Goal: Task Accomplishment & Management: Complete application form

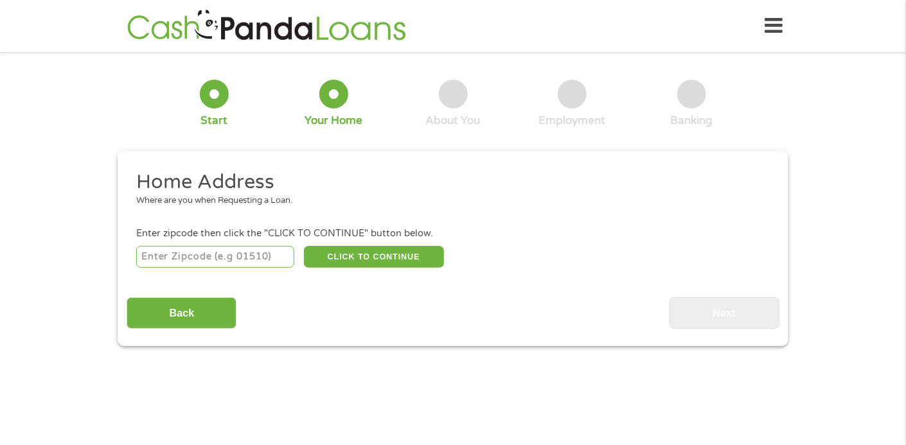
click at [222, 258] on input "number" at bounding box center [215, 257] width 159 height 22
type input "18018"
click at [338, 263] on button "CLICK TO CONTINUE" at bounding box center [374, 257] width 140 height 22
type input "18018"
type input "[GEOGRAPHIC_DATA]"
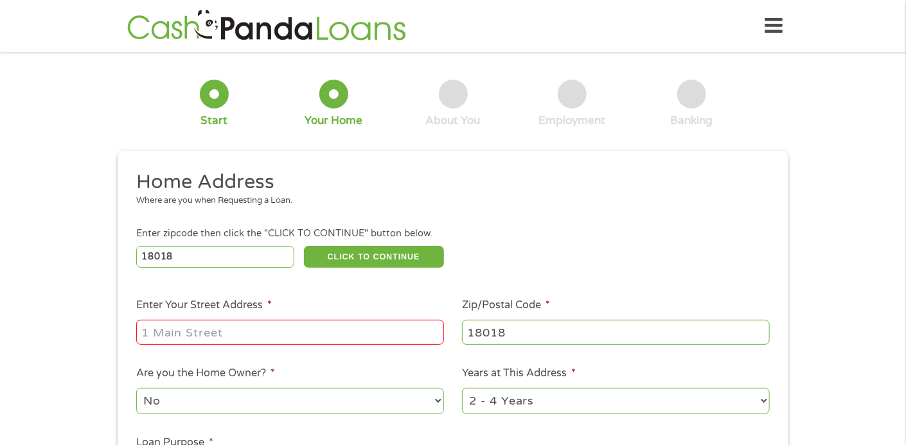
click at [305, 330] on input "Enter Your Street Address *" at bounding box center [290, 332] width 308 height 24
type input "[STREET_ADDRESS]"
click at [524, 406] on select "1 Year or less 1 - 2 Years 2 - 4 Years Over 4 Years" at bounding box center [616, 401] width 308 height 26
select select "24months"
click at [462, 389] on select "1 Year or less 1 - 2 Years 2 - 4 Years Over 4 Years" at bounding box center [616, 401] width 308 height 26
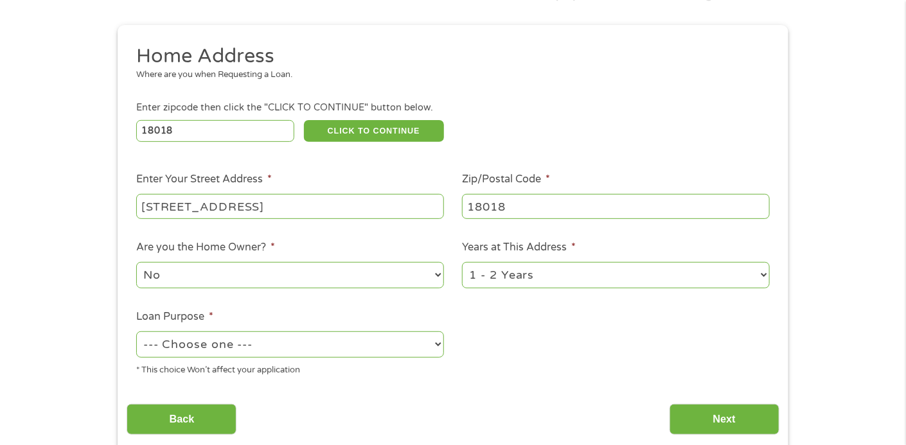
scroll to position [128, 0]
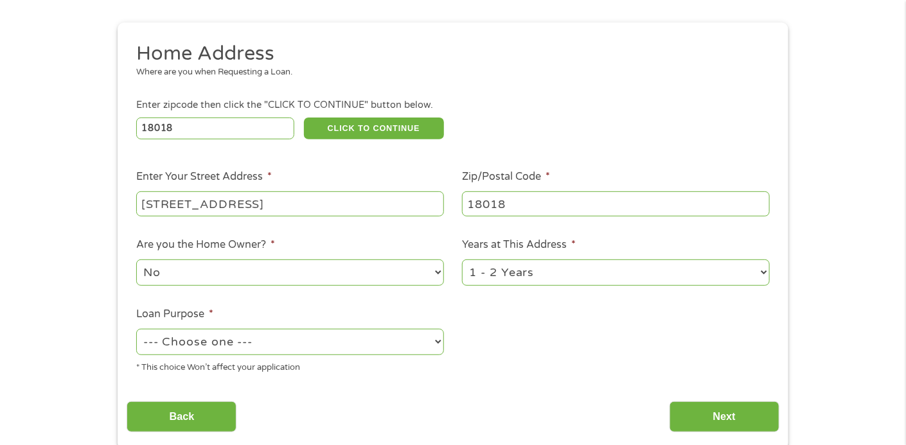
click at [332, 346] on select "--- Choose one --- Pay Bills Debt Consolidation Home Improvement Major Purchase…" at bounding box center [290, 342] width 308 height 26
select select "paybills"
click at [136, 330] on select "--- Choose one --- Pay Bills Debt Consolidation Home Improvement Major Purchase…" at bounding box center [290, 342] width 308 height 26
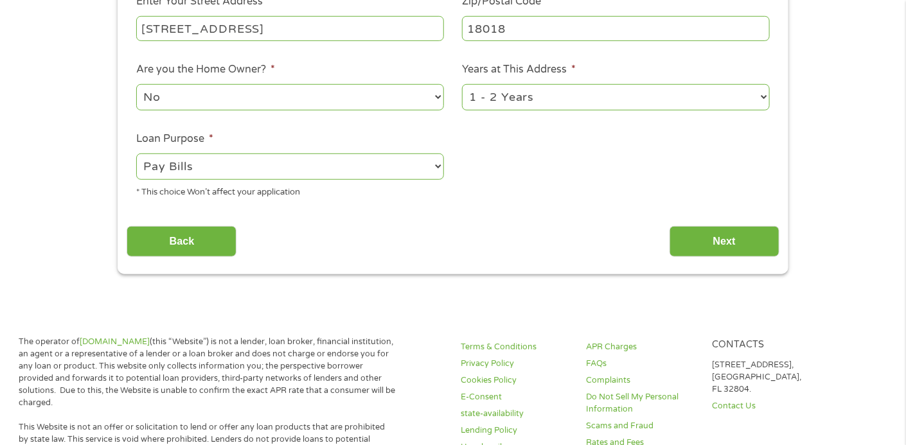
scroll to position [321, 0]
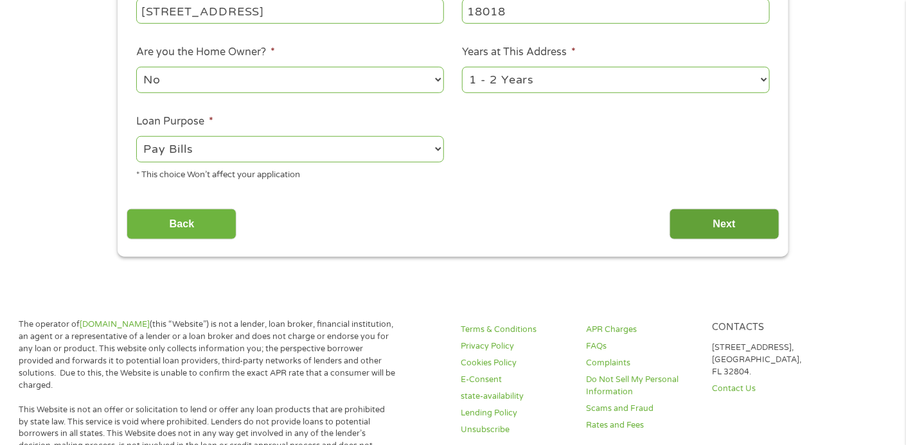
click at [684, 229] on input "Next" at bounding box center [724, 224] width 110 height 31
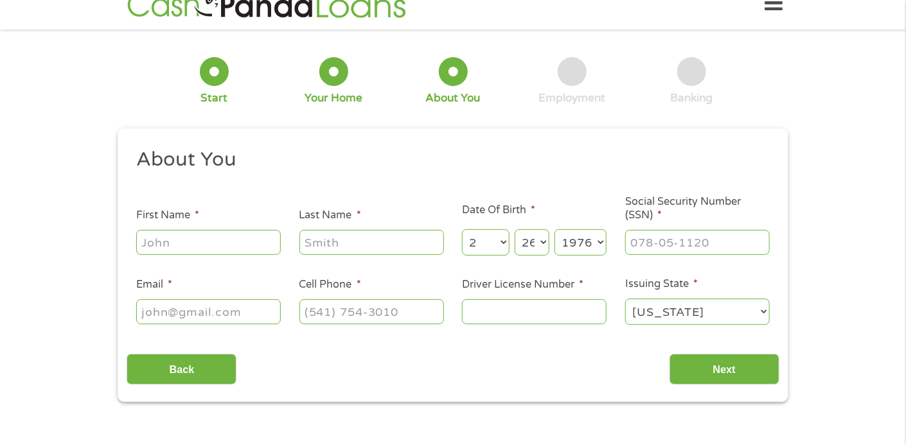
scroll to position [0, 0]
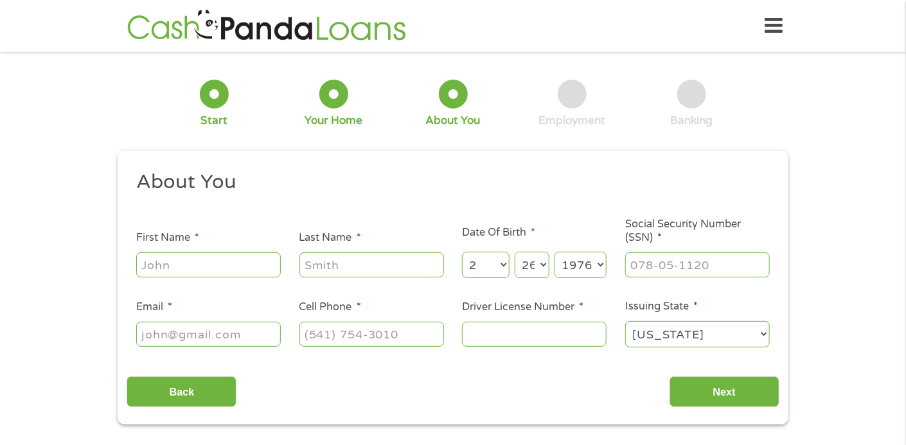
click at [221, 265] on input "First Name *" at bounding box center [208, 264] width 145 height 24
type input "[PERSON_NAME]"
type input "[PERSON_NAME][EMAIL_ADDRESS][PERSON_NAME][DOMAIN_NAME]"
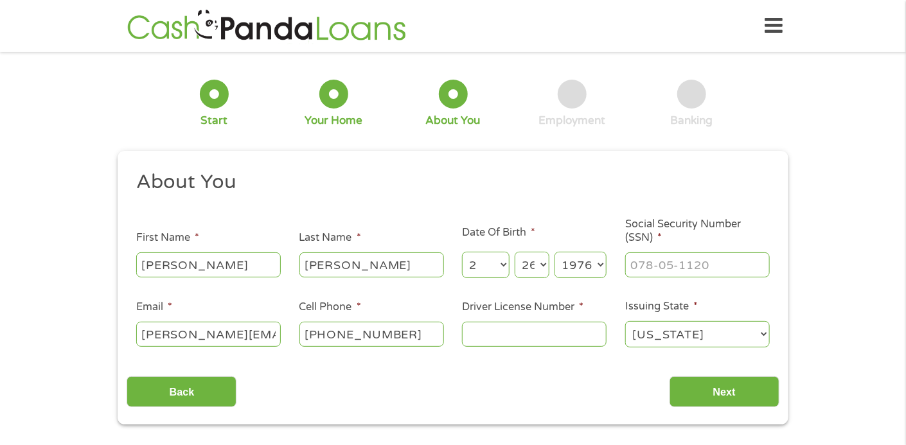
click at [411, 340] on input "[PHONE_NUMBER]" at bounding box center [371, 334] width 145 height 24
click at [307, 331] on input "(___) ___-____" at bounding box center [371, 334] width 145 height 24
type input "[PHONE_NUMBER]"
type input "[STREET_ADDRESS]"
type input "___-__-____"
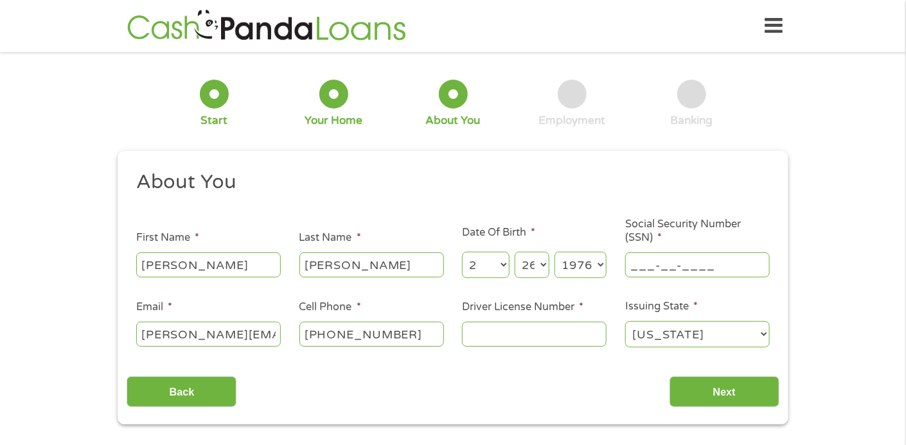
click at [489, 340] on input "Driver License Number *" at bounding box center [534, 334] width 145 height 24
type input "23820278"
click at [648, 269] on input "___-__-____" at bounding box center [697, 264] width 145 height 24
type input "172-65-5446"
click at [711, 384] on input "Next" at bounding box center [724, 391] width 110 height 31
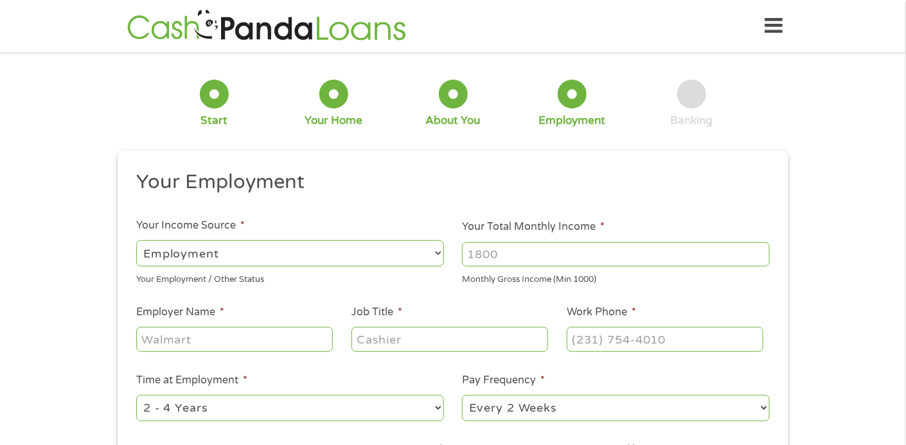
scroll to position [5, 5]
click at [430, 251] on select "--- Choose one --- Employment [DEMOGRAPHIC_DATA] Benefits" at bounding box center [290, 253] width 308 height 26
click at [136, 240] on select "--- Choose one --- Employment [DEMOGRAPHIC_DATA] Benefits" at bounding box center [290, 253] width 308 height 26
click at [520, 263] on input "Your Total Monthly Income *" at bounding box center [616, 254] width 308 height 24
type input "4300"
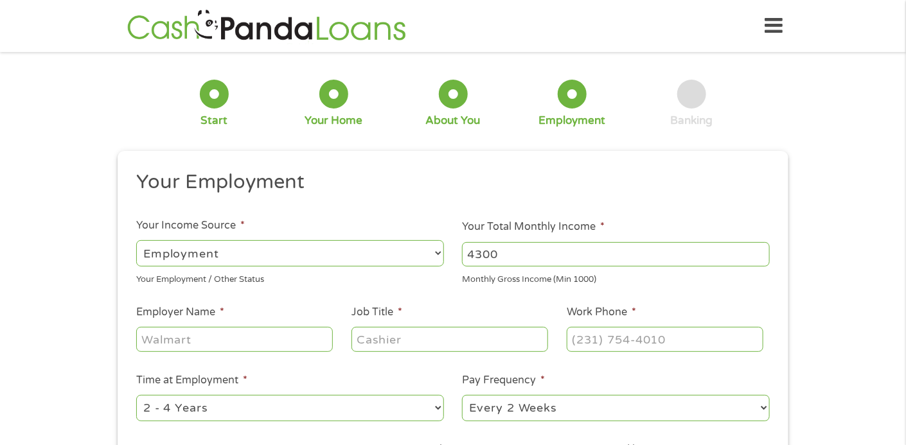
click at [288, 339] on input "Employer Name *" at bounding box center [234, 339] width 197 height 24
type input "easton autobody"
click at [412, 346] on input "Job Title *" at bounding box center [449, 339] width 197 height 24
type input "bodyman"
click at [642, 335] on input "(___) ___-____" at bounding box center [665, 339] width 197 height 24
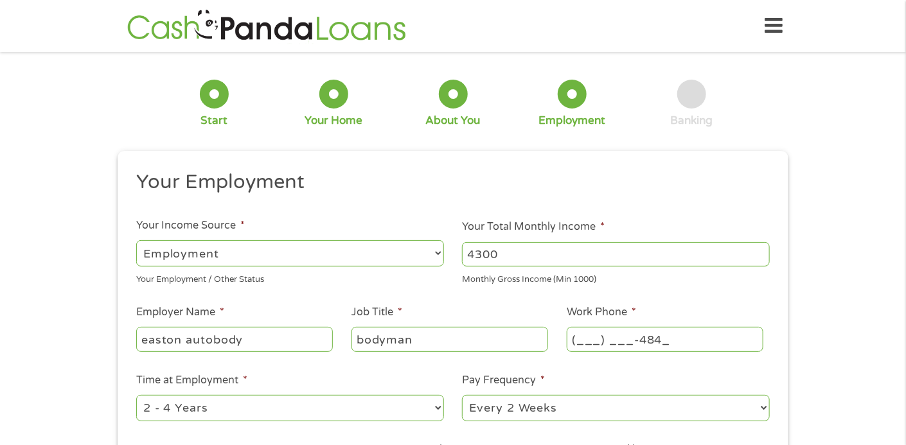
click at [587, 336] on input "(___) ___-484_" at bounding box center [665, 339] width 197 height 24
click at [580, 342] on input "(_4_) ___-484_" at bounding box center [665, 339] width 197 height 24
click at [612, 339] on input "(484) ___-484_" at bounding box center [665, 339] width 197 height 24
click at [612, 339] on input "(484) _24-9484" at bounding box center [665, 339] width 197 height 24
click at [607, 343] on input "(484) _24-9484" at bounding box center [665, 339] width 197 height 24
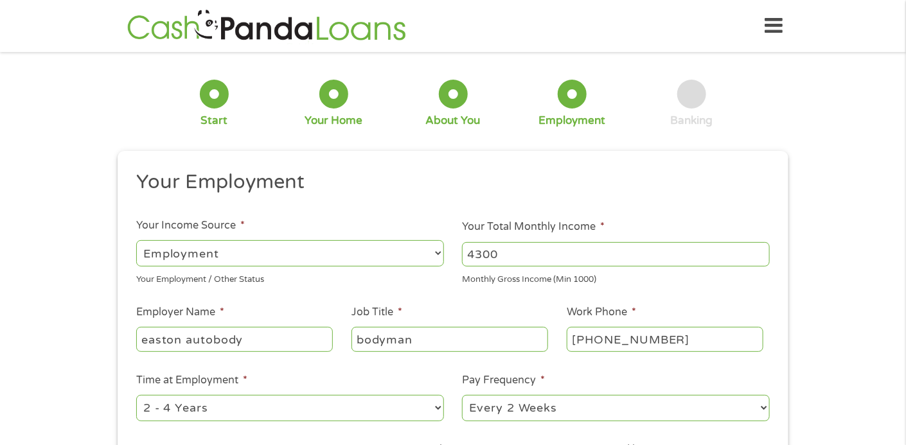
click at [638, 341] on input "[PHONE_NUMBER]" at bounding box center [665, 339] width 197 height 24
type input "[PHONE_NUMBER]"
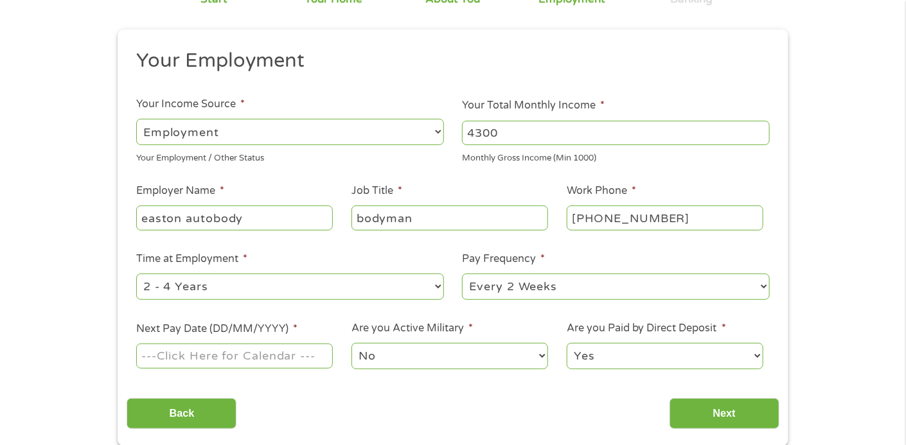
scroll to position [128, 0]
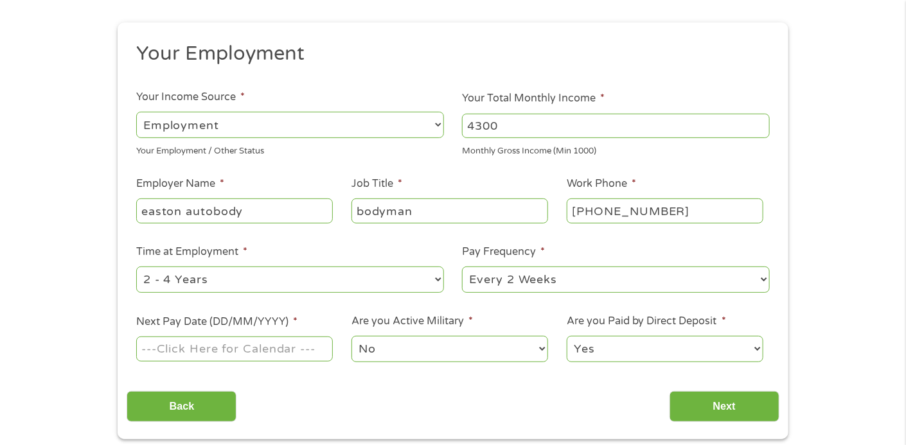
click at [254, 349] on input "Next Pay Date (DD/MM/YYYY) *" at bounding box center [234, 349] width 197 height 24
click at [187, 346] on input "Next Pay Date (DD/MM/YYYY) *" at bounding box center [234, 349] width 197 height 24
click at [225, 349] on input "09162025" at bounding box center [234, 349] width 197 height 24
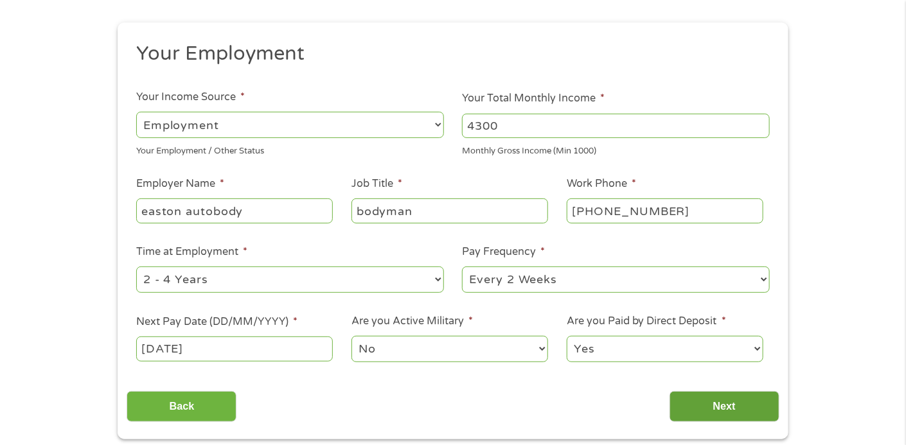
type input "[DATE]"
click at [720, 406] on input "Next" at bounding box center [724, 406] width 110 height 31
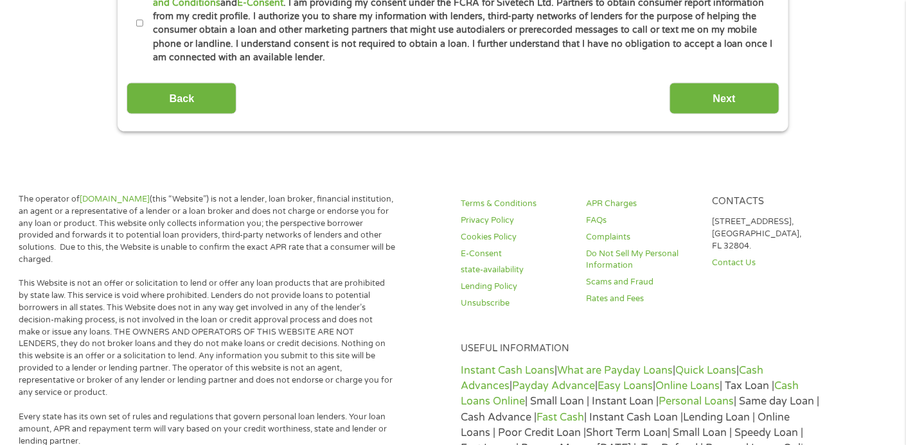
scroll to position [707, 0]
